Goal: Information Seeking & Learning: Learn about a topic

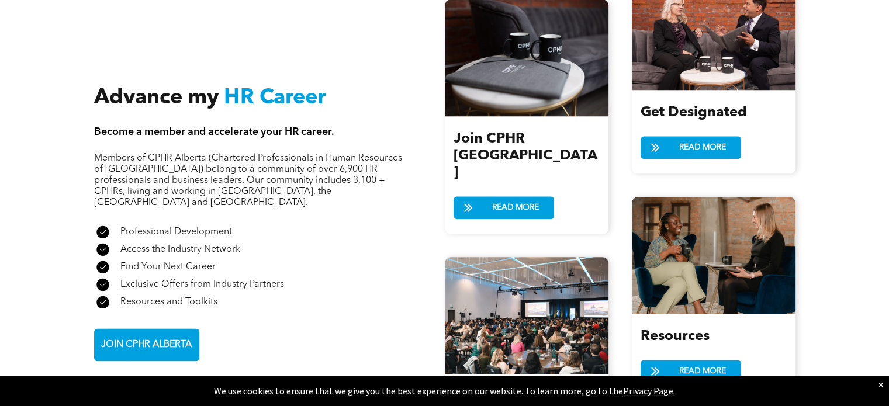
scroll to position [1398, 0]
click at [694, 141] on span "READ MORE" at bounding box center [702, 148] width 55 height 22
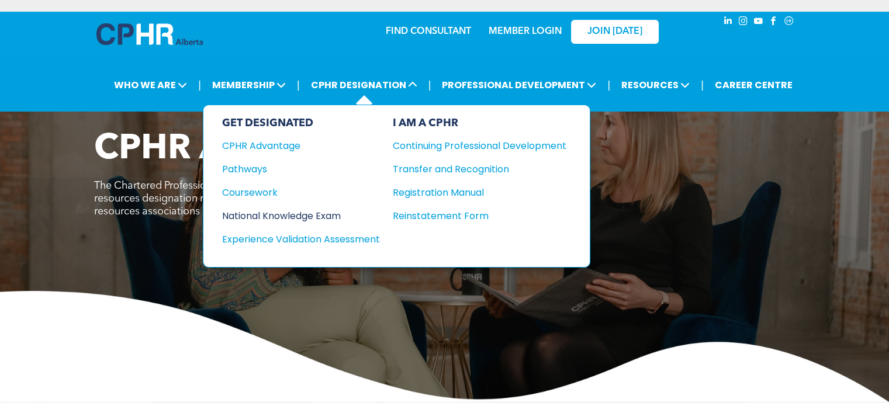
click at [335, 214] on div "National Knowledge Exam" at bounding box center [293, 216] width 142 height 15
click at [299, 209] on div "National Knowledge Exam" at bounding box center [293, 216] width 142 height 15
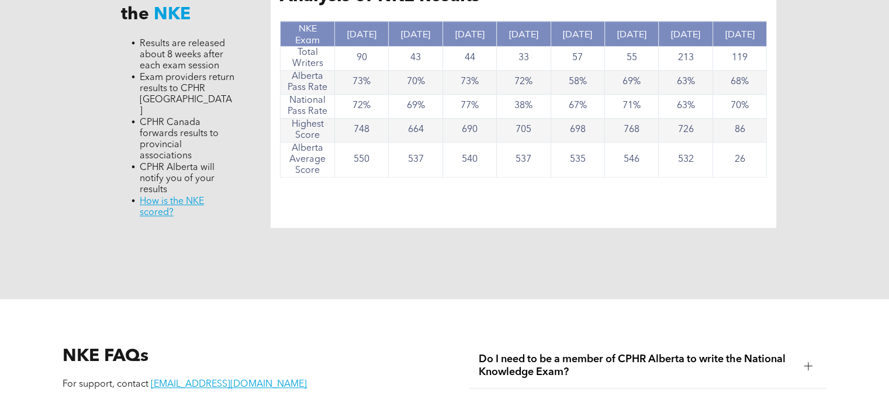
scroll to position [1221, 0]
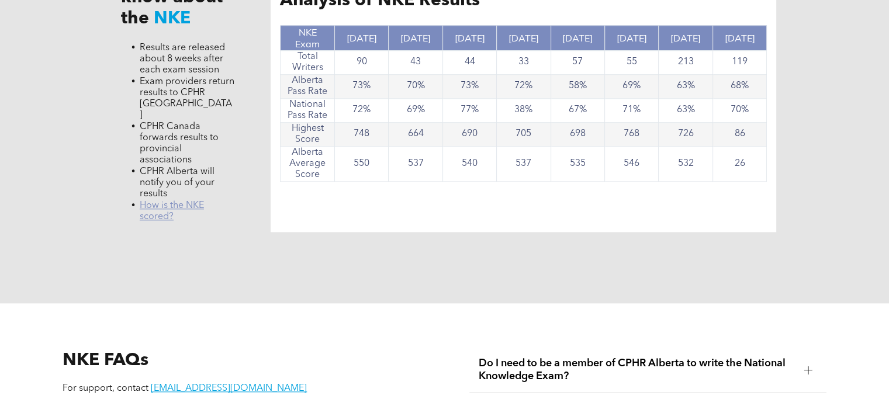
click at [147, 203] on link "﻿ How is the NKE scored?" at bounding box center [172, 211] width 64 height 20
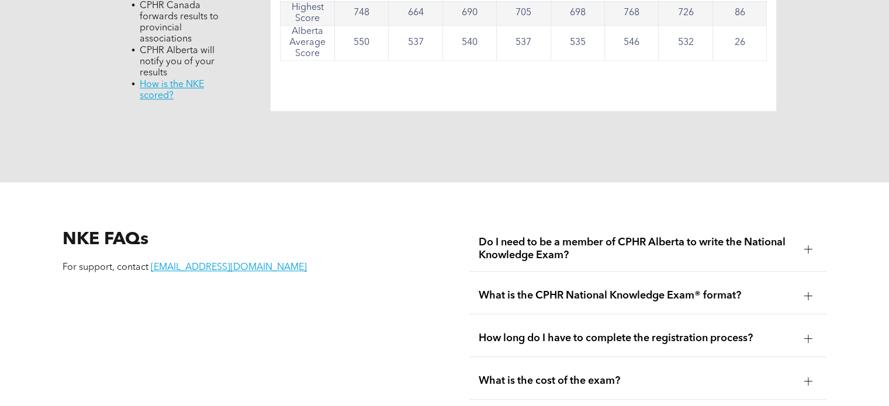
scroll to position [1341, 0]
